Goal: Navigation & Orientation: Find specific page/section

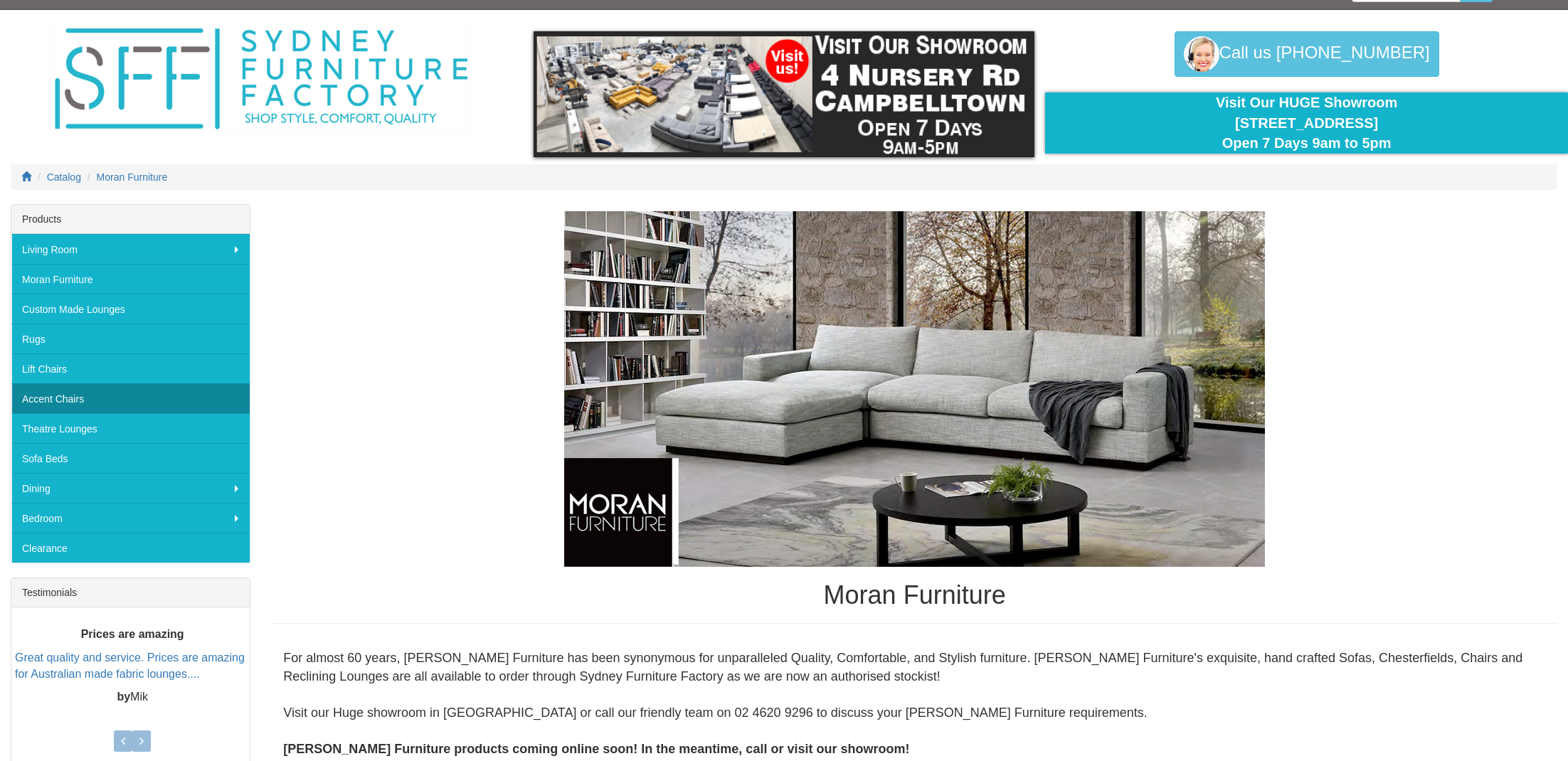
scroll to position [31, 0]
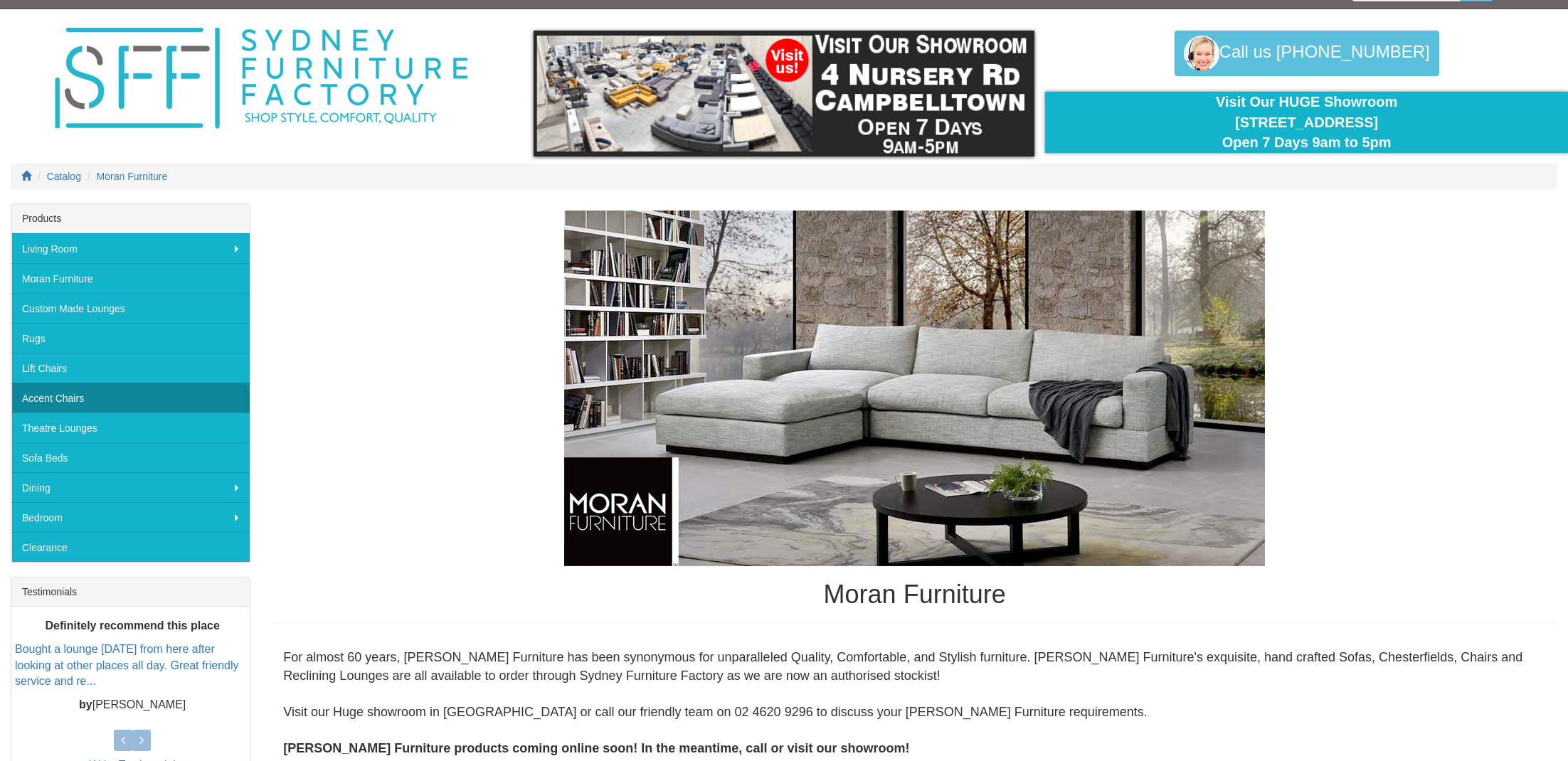
click at [95, 406] on link "Accent Chairs" at bounding box center [130, 397] width 238 height 30
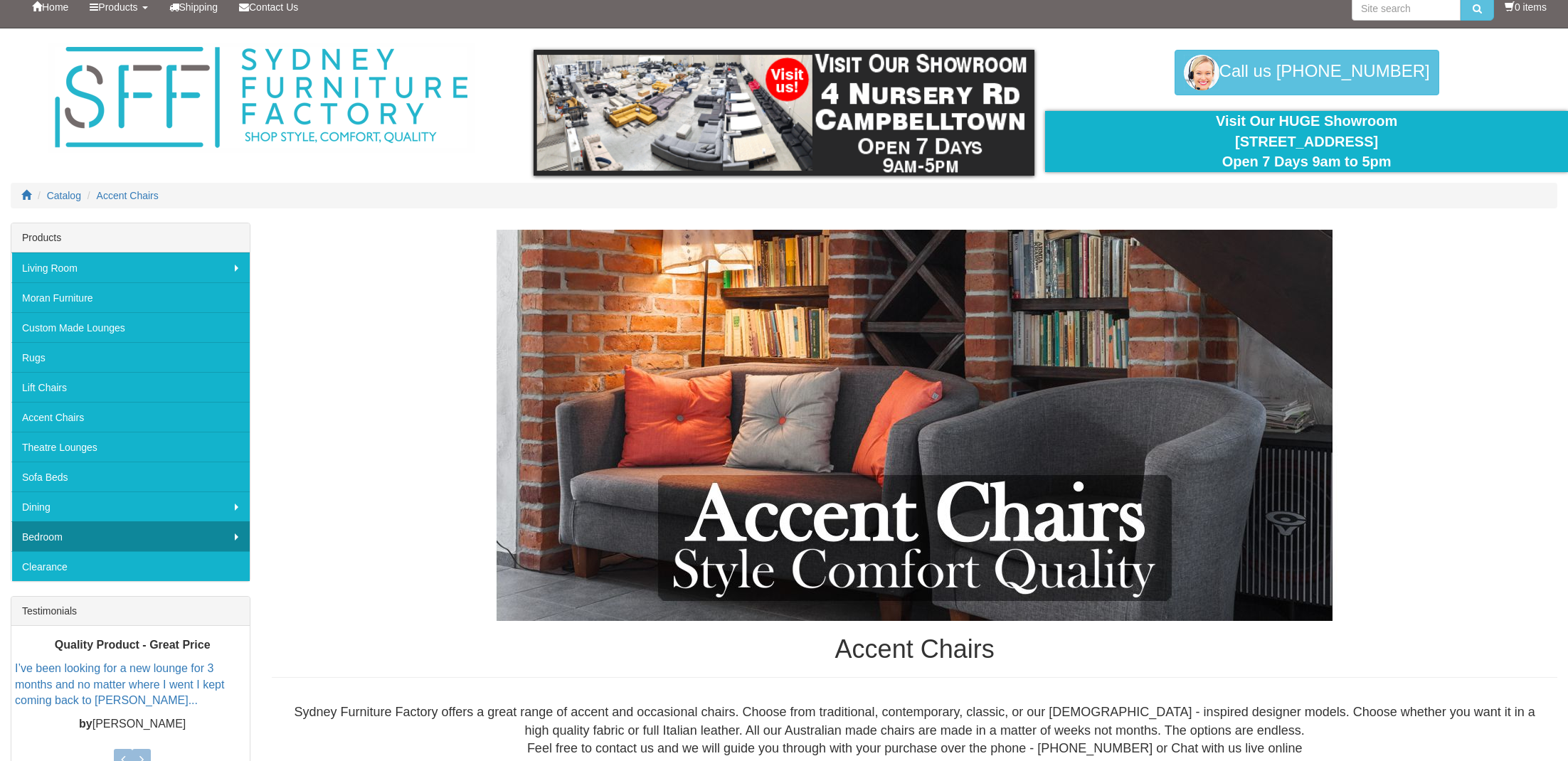
scroll to position [5, 0]
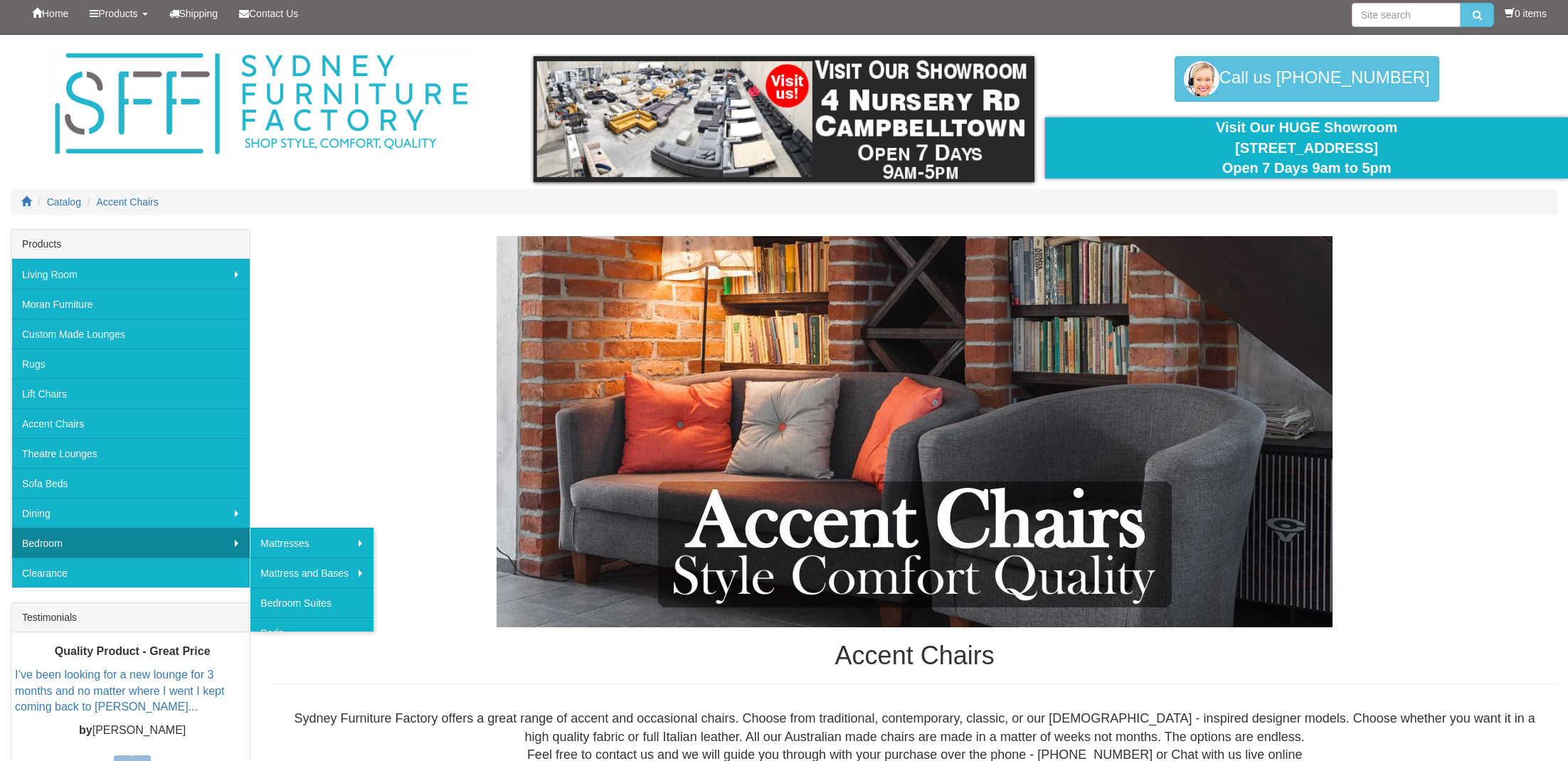
click at [152, 532] on link "Bedroom" at bounding box center [130, 543] width 238 height 30
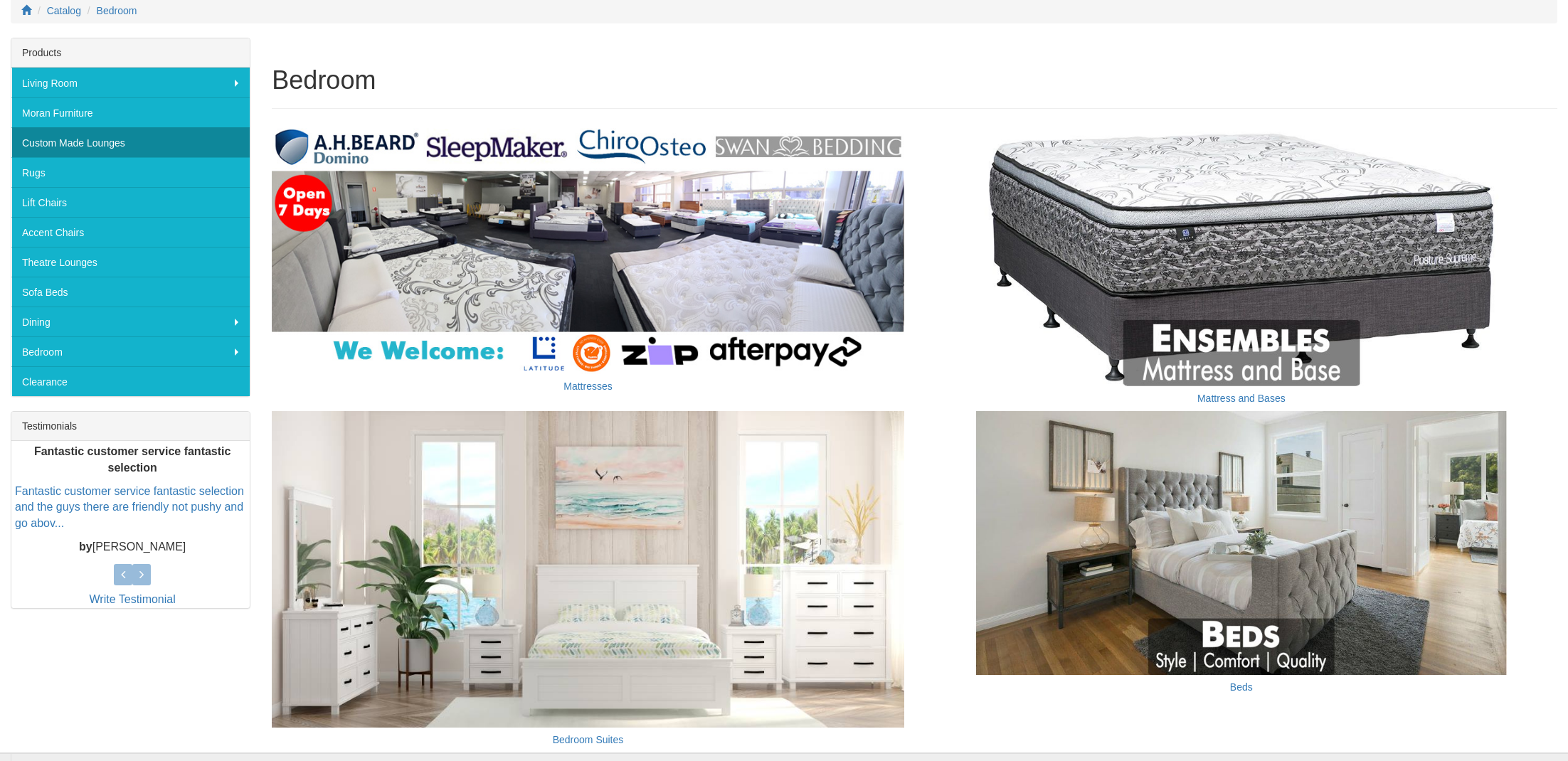
scroll to position [193, 0]
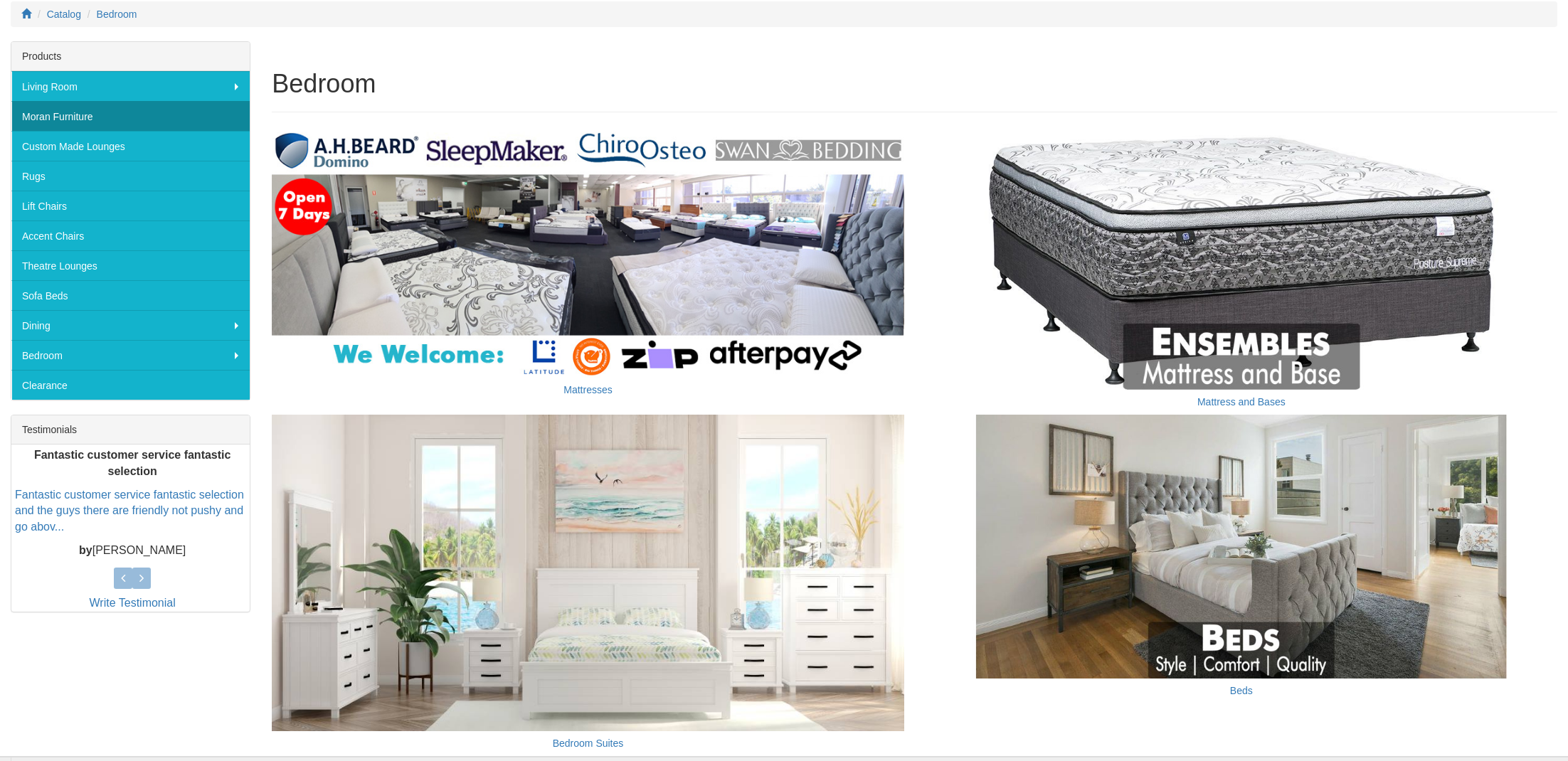
click at [88, 119] on link "Moran Furniture" at bounding box center [130, 116] width 238 height 30
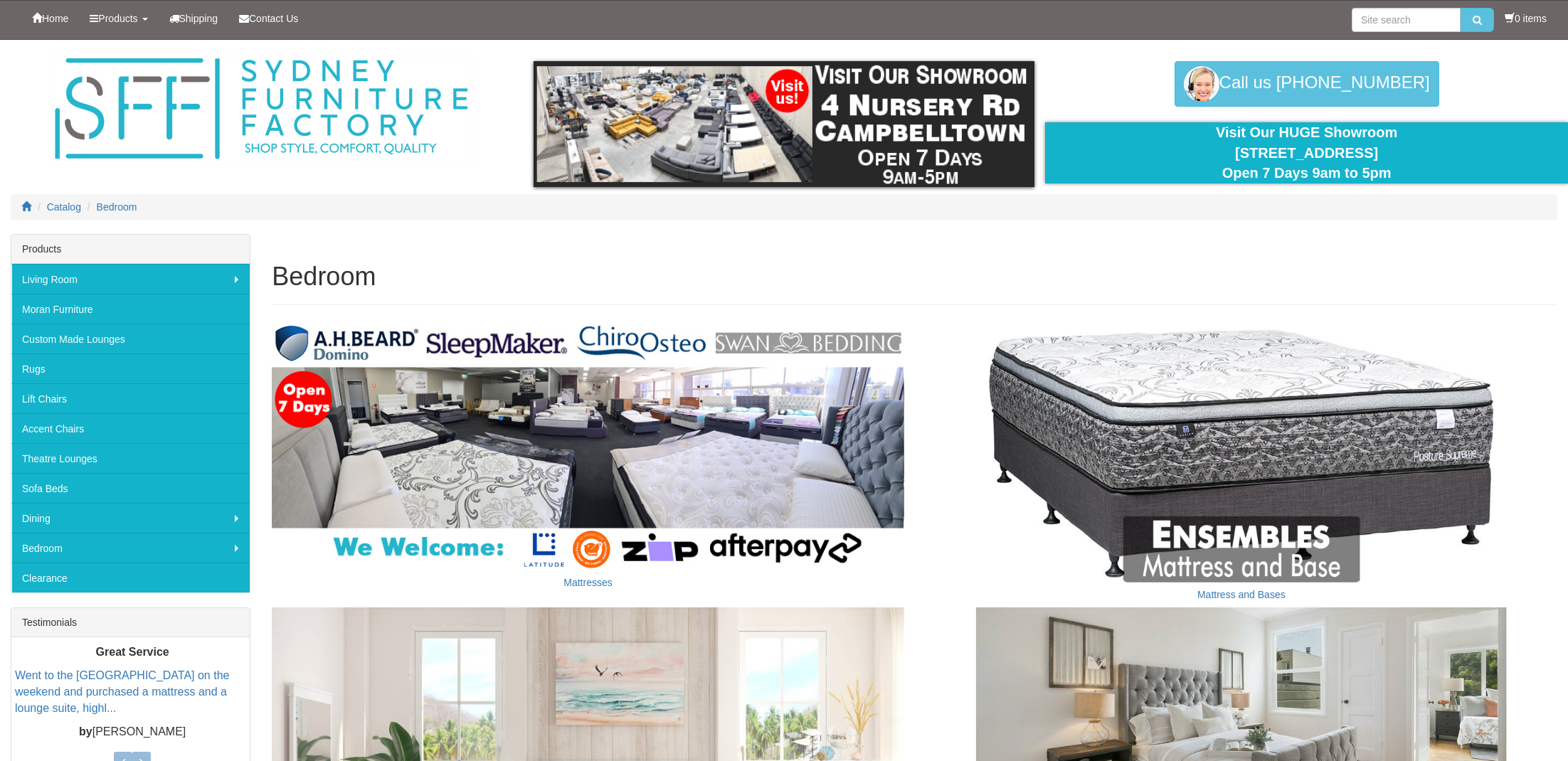
scroll to position [193, 0]
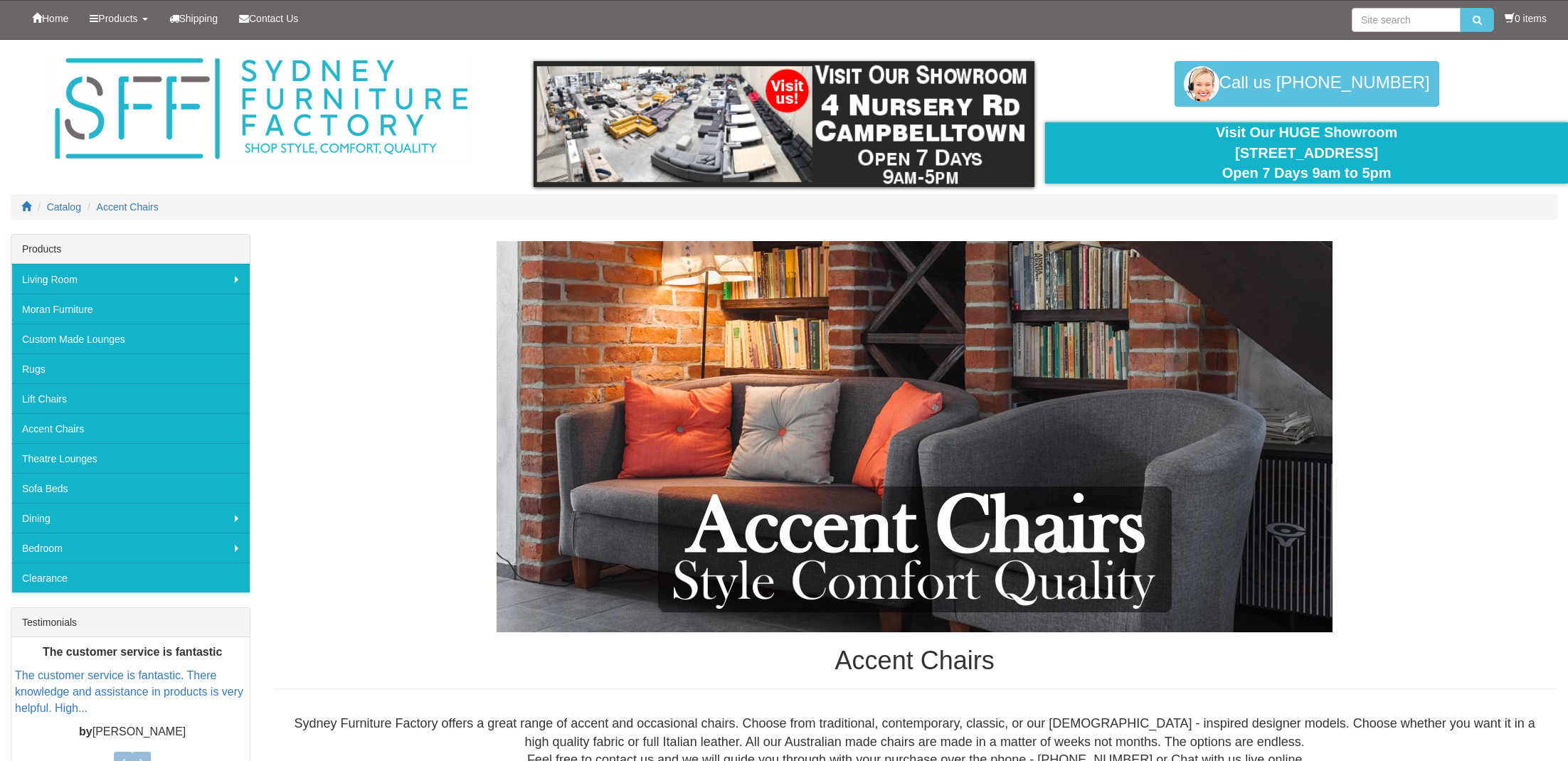
scroll to position [5, 0]
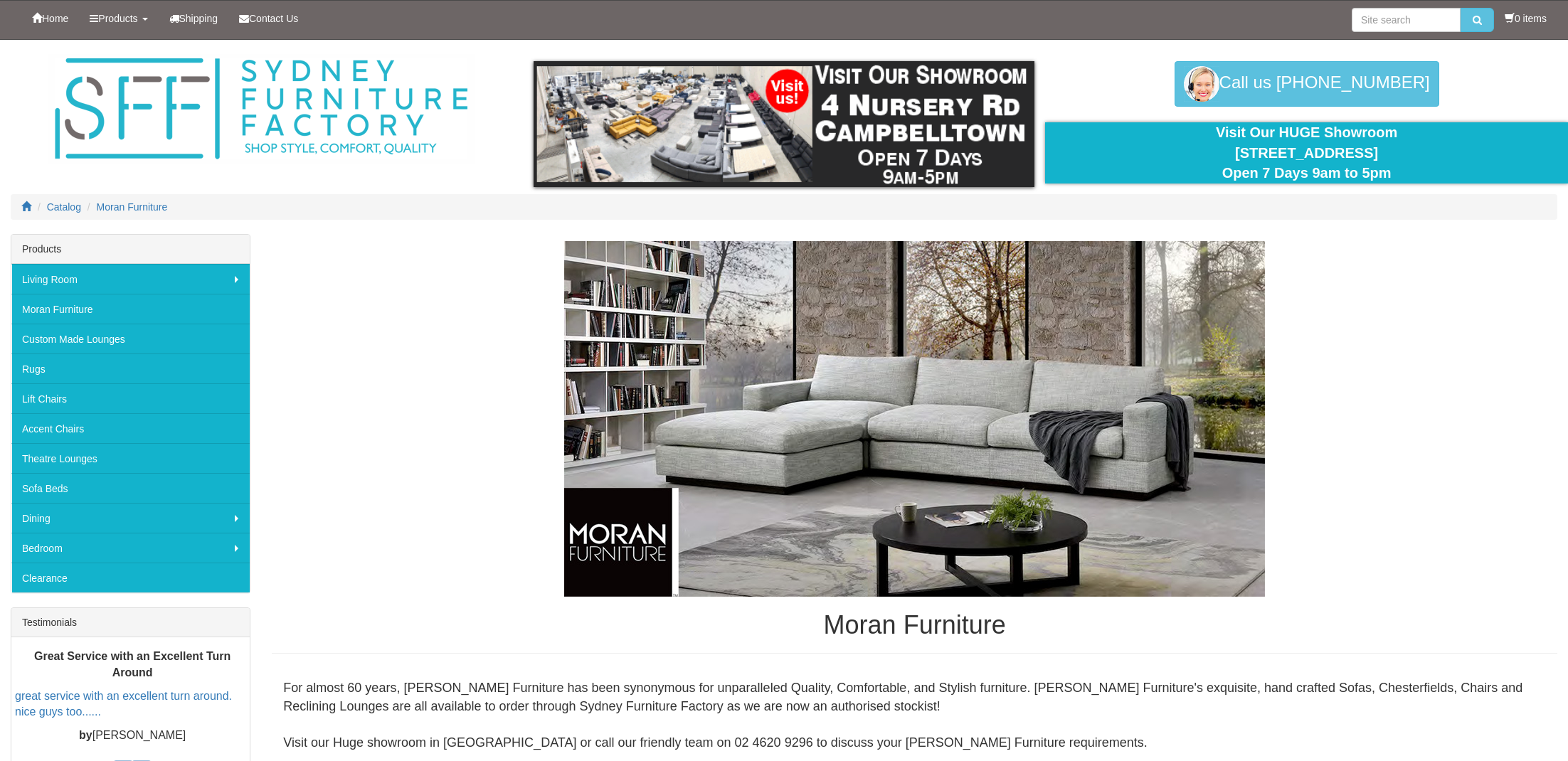
scroll to position [31, 0]
